Goal: Task Accomplishment & Management: Use online tool/utility

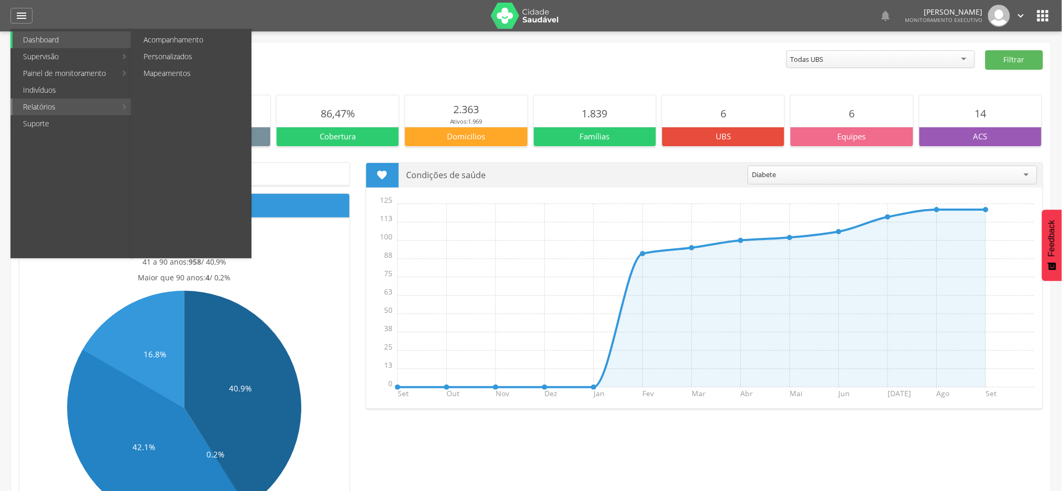
click at [61, 106] on link "Relatórios" at bounding box center [65, 107] width 104 height 17
click at [168, 56] on link "Personalizados" at bounding box center [192, 56] width 118 height 17
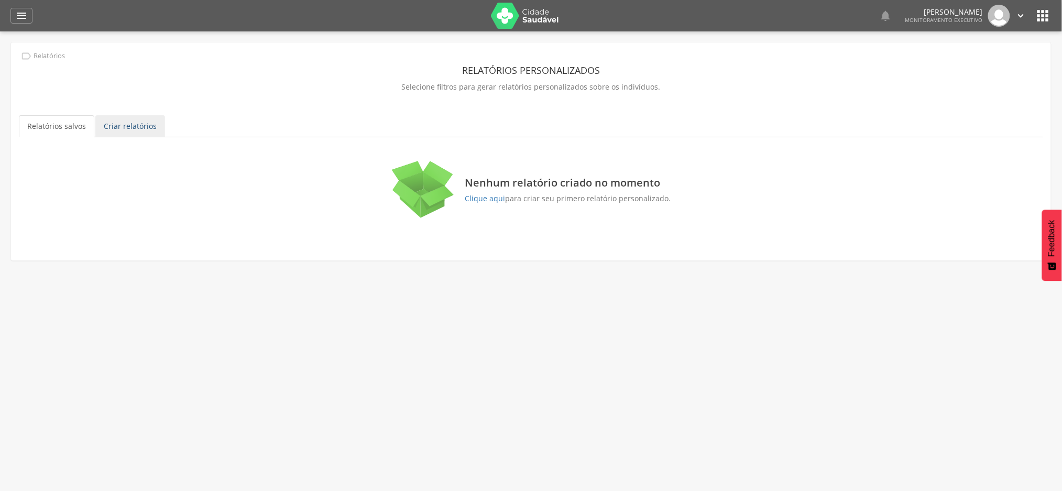
click at [114, 127] on link "Criar relatórios" at bounding box center [130, 126] width 70 height 22
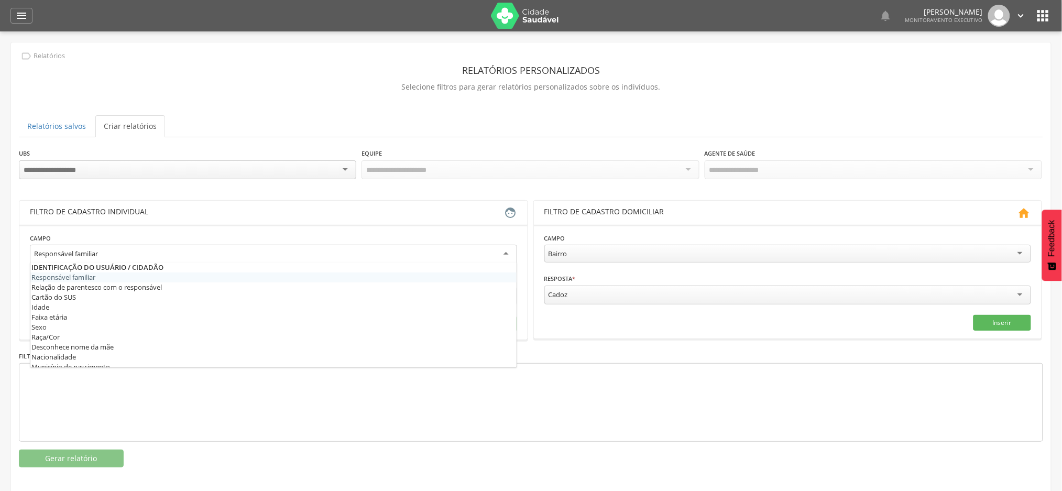
click at [108, 247] on div "Responsável familiar" at bounding box center [273, 254] width 487 height 19
click at [230, 207] on div "Filtro de cadastro individual" at bounding box center [267, 213] width 475 height 13
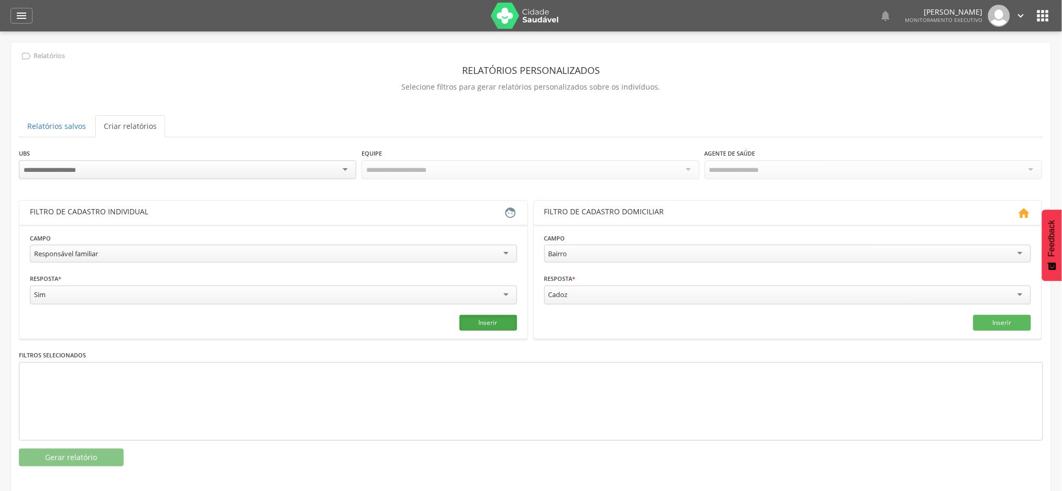
drag, startPoint x: 511, startPoint y: 316, endPoint x: 505, endPoint y: 318, distance: 5.6
click at [509, 316] on button "Inserir" at bounding box center [489, 323] width 58 height 16
click at [65, 463] on button "Gerar relatório" at bounding box center [71, 458] width 105 height 18
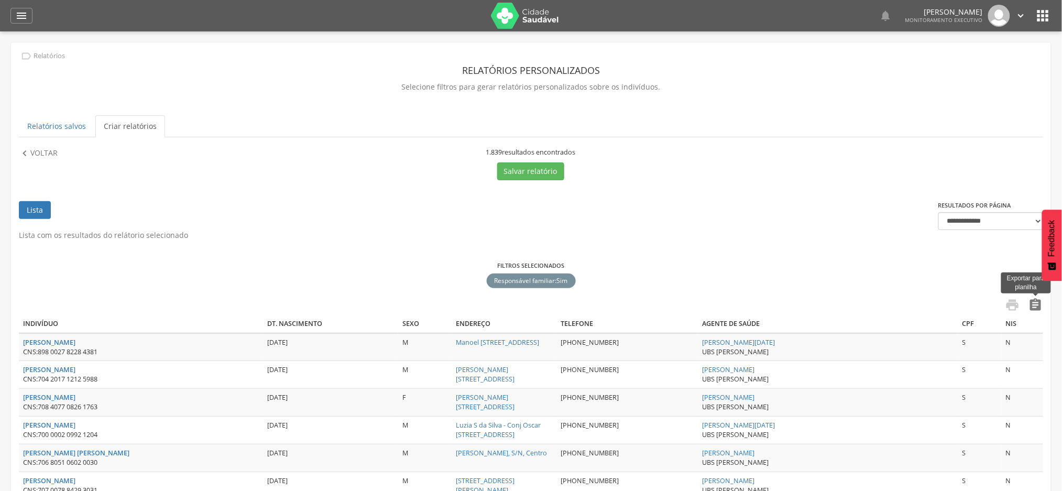
click at [1037, 306] on icon "" at bounding box center [1036, 305] width 15 height 15
click at [43, 152] on p "Voltar" at bounding box center [43, 154] width 27 height 12
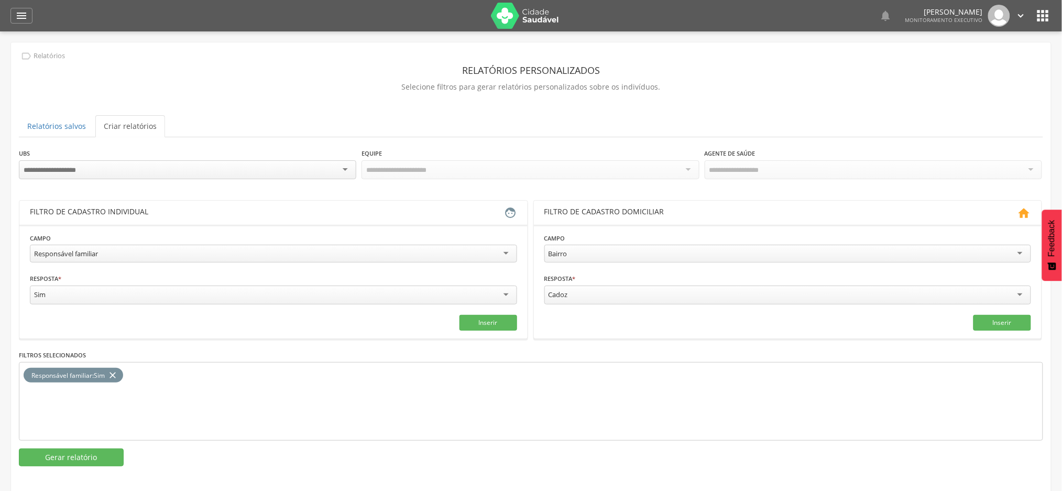
click at [112, 369] on icon "close" at bounding box center [112, 375] width 10 height 15
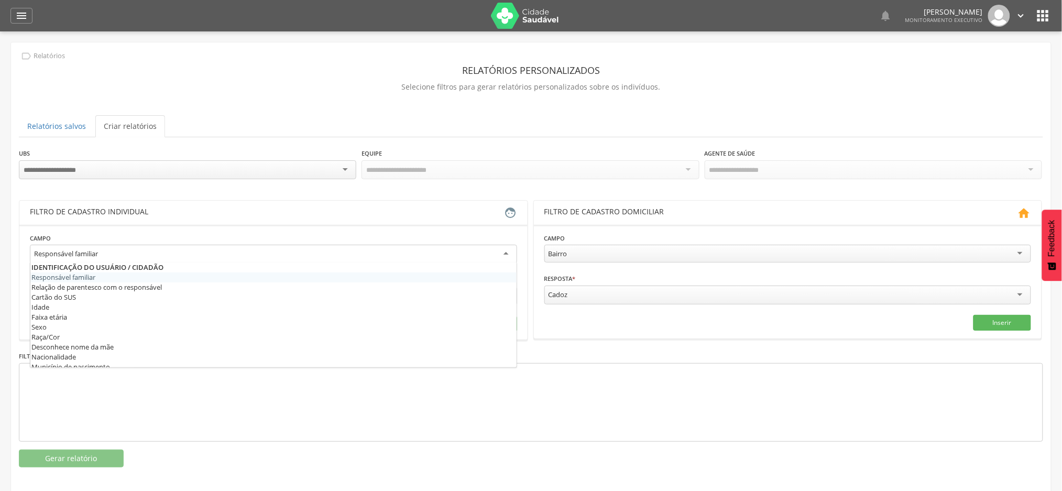
click at [253, 256] on div "Responsável familiar" at bounding box center [273, 254] width 487 height 19
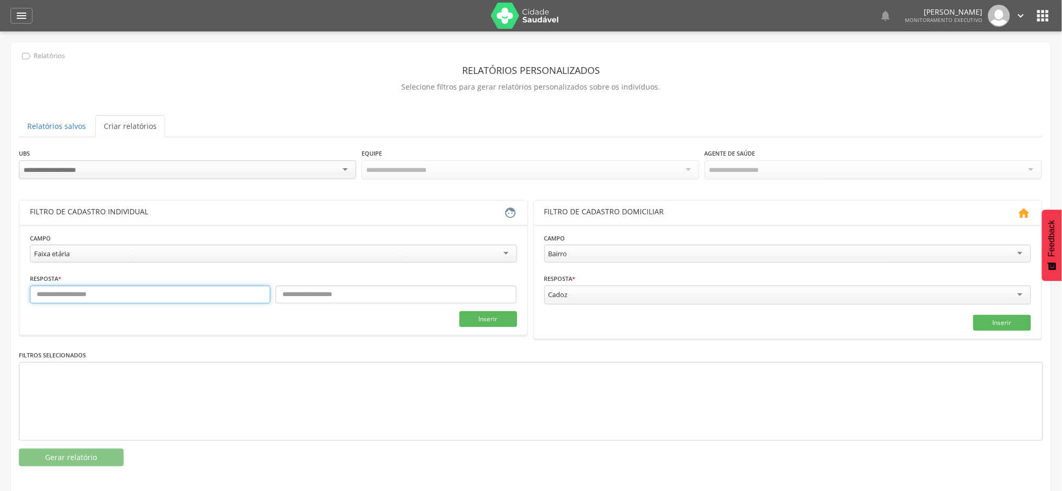
click at [165, 298] on input "text" at bounding box center [150, 295] width 241 height 18
type input "*"
click at [354, 295] on input "text" at bounding box center [396, 295] width 241 height 18
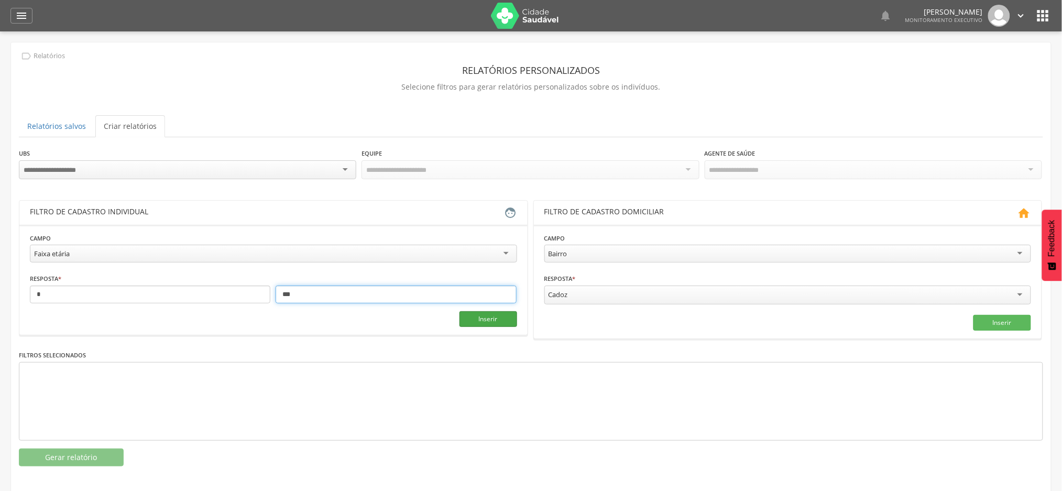
type input "***"
click at [512, 314] on button "Inserir" at bounding box center [489, 319] width 58 height 16
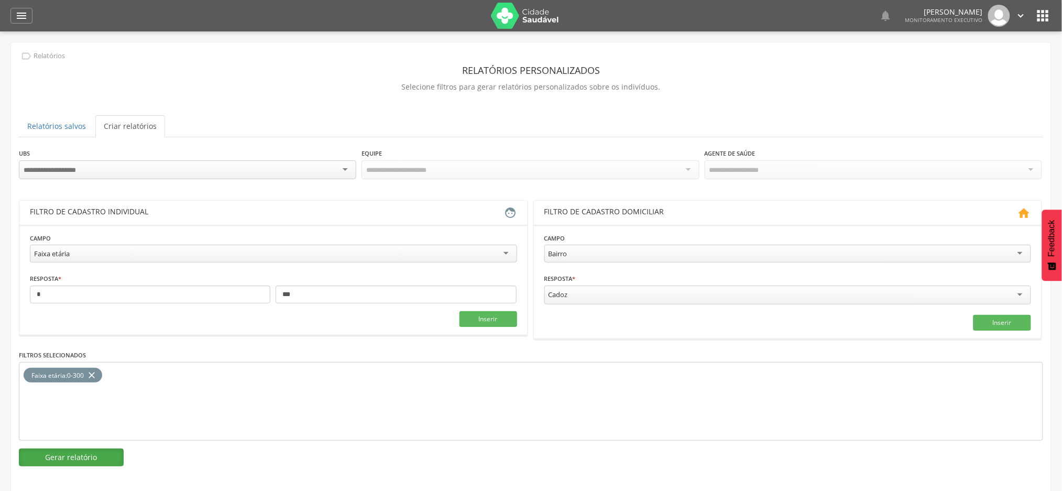
click at [77, 459] on button "Gerar relatório" at bounding box center [71, 458] width 105 height 18
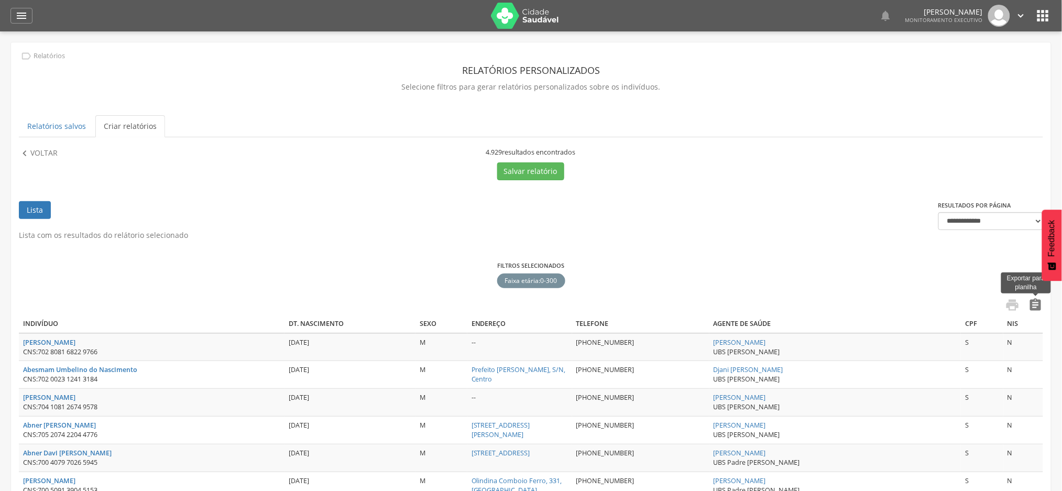
click at [1038, 303] on icon "" at bounding box center [1036, 305] width 15 height 15
